Goal: Transaction & Acquisition: Purchase product/service

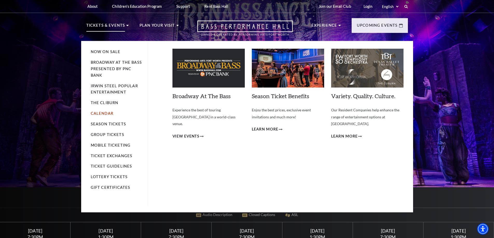
click at [110, 112] on link "Calendar" at bounding box center [102, 113] width 23 height 4
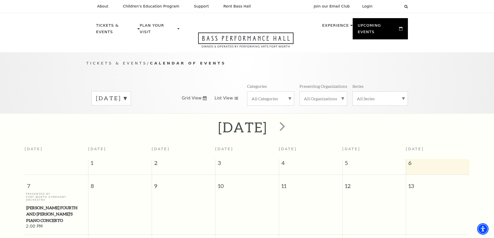
click at [235, 97] on icon at bounding box center [236, 98] width 4 height 3
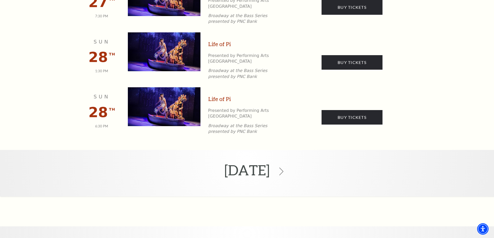
scroll to position [751, 0]
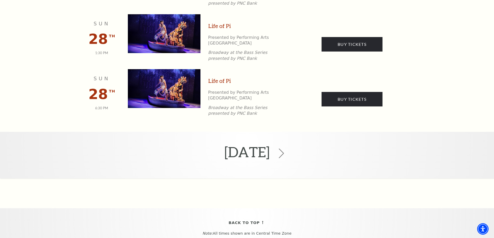
click at [286, 148] on icon at bounding box center [281, 153] width 10 height 10
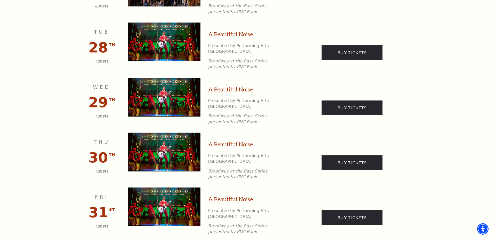
scroll to position [901, 0]
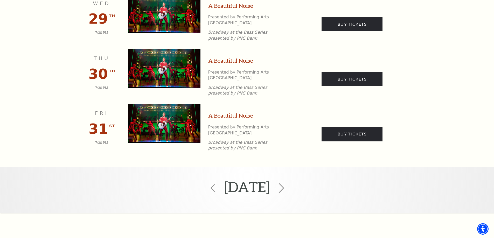
click at [286, 183] on icon at bounding box center [281, 188] width 10 height 10
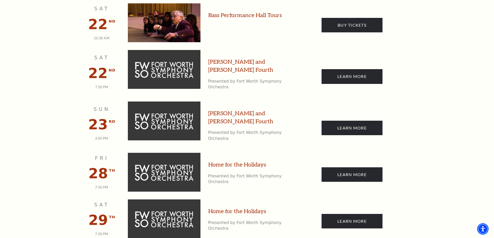
scroll to position [1134, 0]
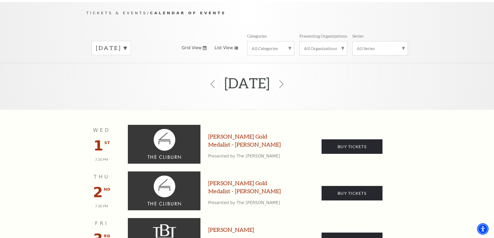
scroll to position [46, 0]
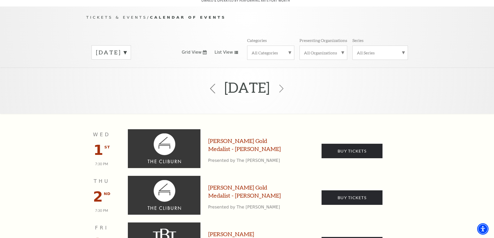
click at [208, 84] on icon at bounding box center [213, 89] width 10 height 10
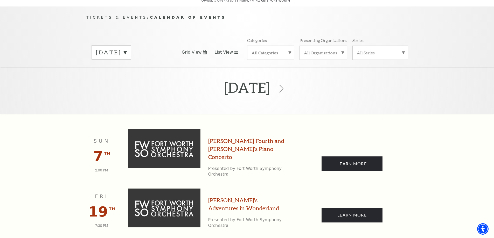
click at [202, 49] on link "Grid View" at bounding box center [194, 52] width 25 height 6
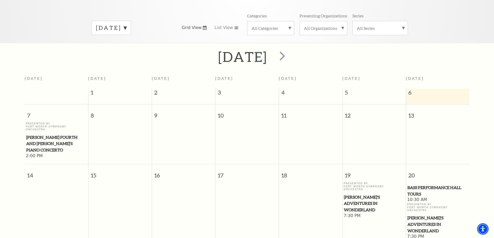
scroll to position [72, 0]
click at [417, 183] on span "Bass Performance Hall Tours" at bounding box center [437, 189] width 60 height 13
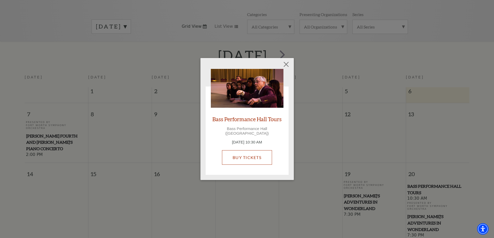
click at [259, 155] on link "Buy Tickets" at bounding box center [247, 157] width 50 height 15
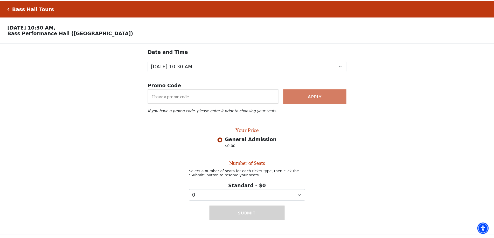
scroll to position [7, 0]
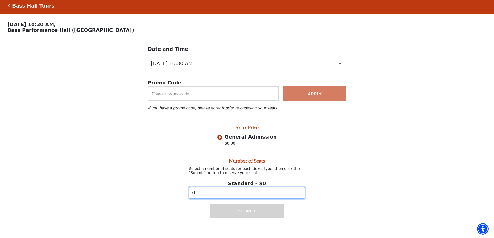
click at [279, 190] on select "0 1 2 3 4 5 6 7 8 9" at bounding box center [247, 193] width 116 height 12
select select "1"
click at [189, 187] on select "0 1 2 3 4 5 6 7 8 9" at bounding box center [247, 193] width 116 height 12
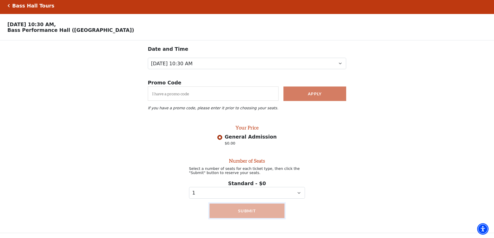
click at [253, 212] on button "Submit" at bounding box center [246, 211] width 75 height 15
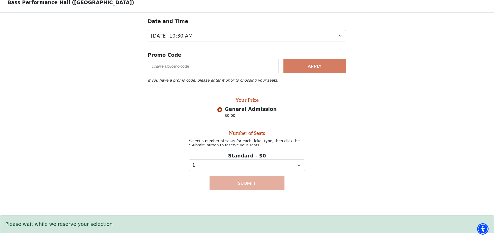
scroll to position [35, 0]
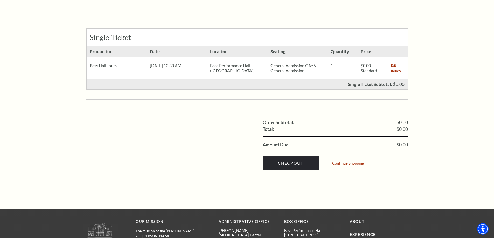
scroll to position [233, 0]
